Goal: Find specific page/section: Find specific page/section

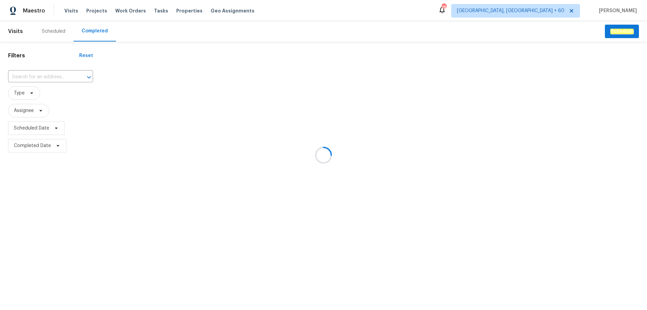
click at [50, 74] on div at bounding box center [323, 155] width 647 height 310
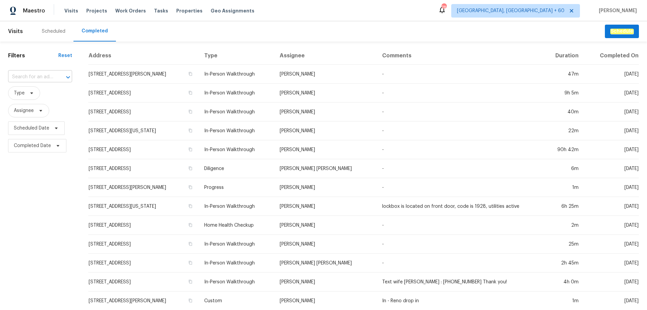
click at [47, 76] on input "text" at bounding box center [30, 77] width 45 height 10
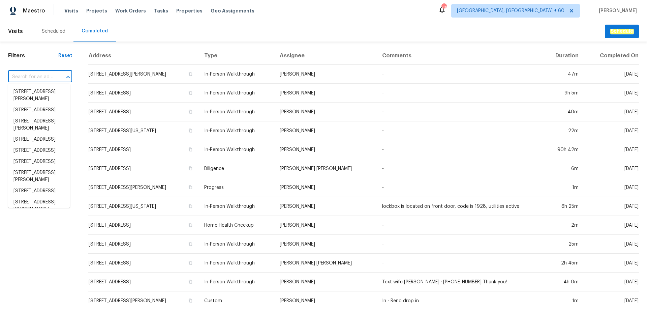
paste input "[STREET_ADDRESS][PERSON_NAME]"
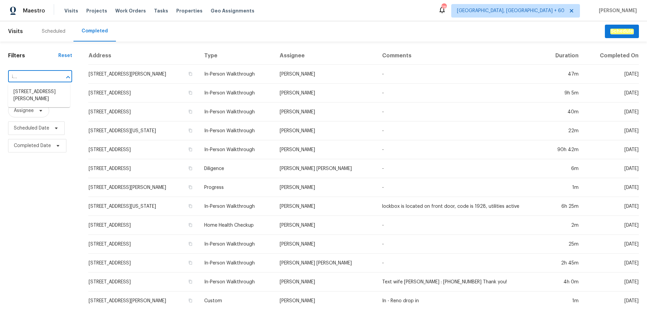
type input "[STREET_ADDRESS][PERSON_NAME]"
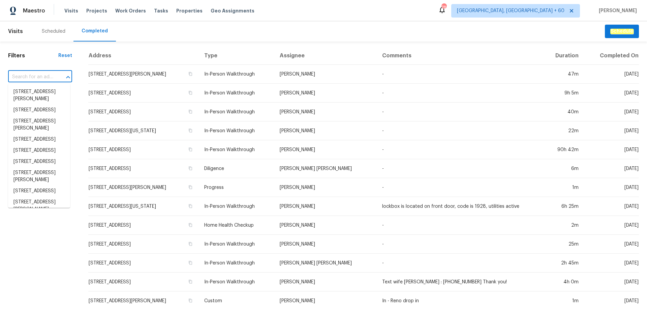
paste input "[STREET_ADDRESS][PERSON_NAME]"
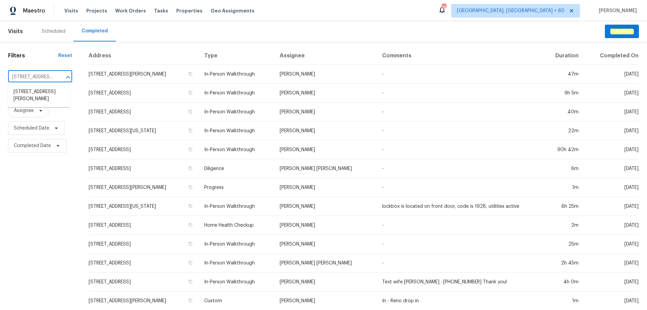
scroll to position [0, 37]
type input "[STREET_ADDRESS][PERSON_NAME]"
click at [32, 97] on li "[STREET_ADDRESS][PERSON_NAME]" at bounding box center [39, 95] width 62 height 18
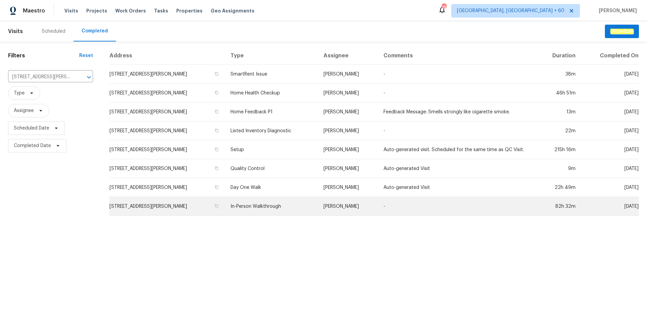
click at [286, 210] on td "In-Person Walkthrough" at bounding box center [271, 206] width 93 height 19
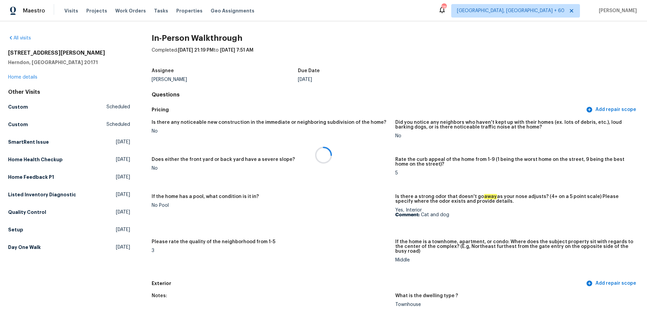
click at [28, 75] on div at bounding box center [323, 155] width 647 height 310
click at [27, 76] on link "Home details" at bounding box center [22, 77] width 29 height 5
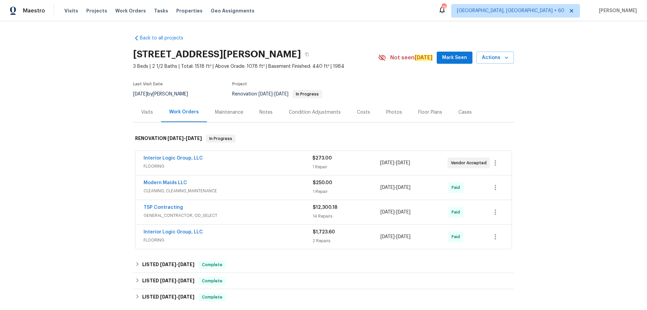
click at [395, 114] on div "Photos" at bounding box center [394, 112] width 16 height 7
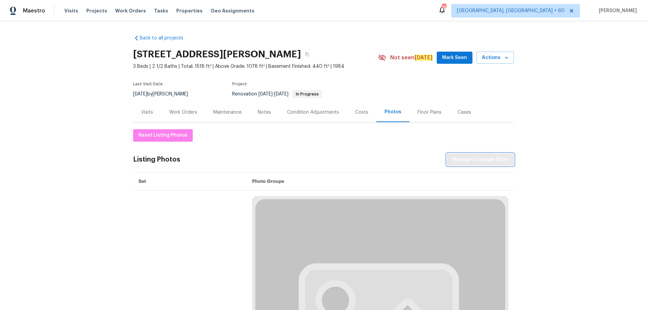
click at [479, 160] on span "Manage in Google Drive" at bounding box center [480, 159] width 56 height 8
